Goal: Task Accomplishment & Management: Use online tool/utility

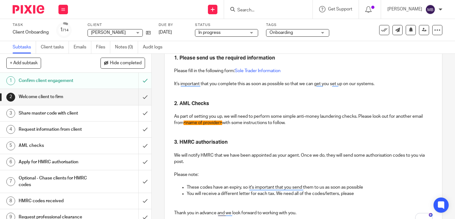
scroll to position [133, 0]
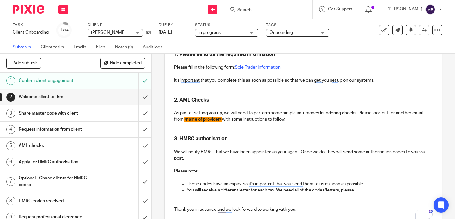
drag, startPoint x: 291, startPoint y: 117, endPoint x: 168, endPoint y: 98, distance: 124.6
click at [168, 98] on div "Hello Lucy, Welcome to Brooks! We know that there are a lot of options out ther…" at bounding box center [303, 108] width 277 height 230
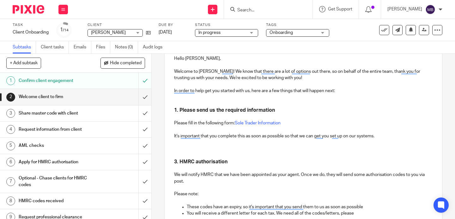
scroll to position [94, 0]
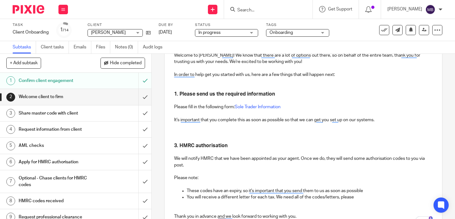
click at [181, 137] on p "To enrich screen reader interactions, please activate Accessibility in Grammarl…" at bounding box center [303, 135] width 258 height 13
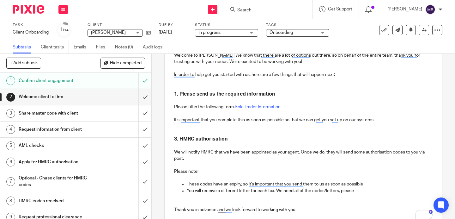
click at [176, 141] on strong "3. HMRC authorisation" at bounding box center [200, 138] width 53 height 5
click at [251, 139] on h3 "2. HMRC authorisation" at bounding box center [303, 139] width 258 height 7
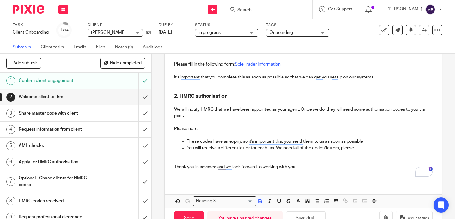
scroll to position [155, 0]
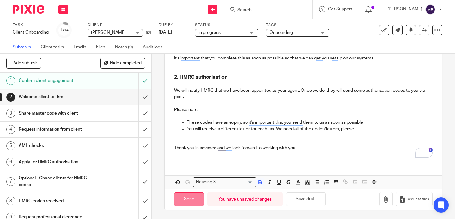
click at [185, 198] on input "Send" at bounding box center [189, 199] width 30 height 14
type input "Sent"
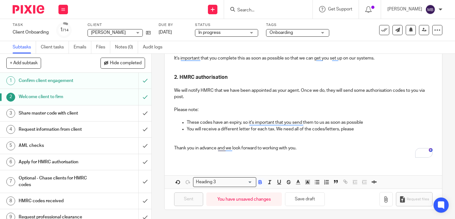
click at [70, 113] on h1 "Share master code with client" at bounding box center [57, 112] width 76 height 9
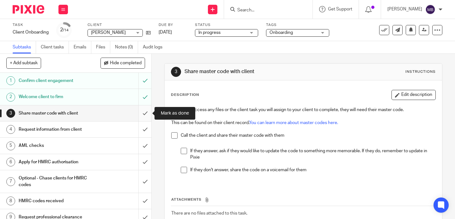
click at [146, 112] on input "submit" at bounding box center [75, 113] width 151 height 16
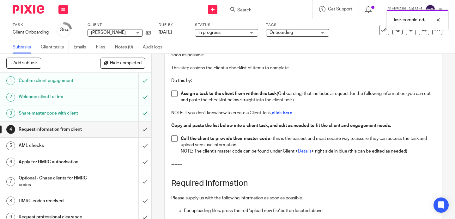
scroll to position [62, 0]
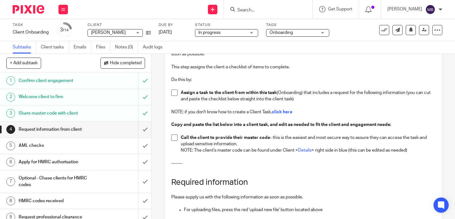
click at [25, 7] on img at bounding box center [29, 9] width 32 height 9
